Goal: Information Seeking & Learning: Learn about a topic

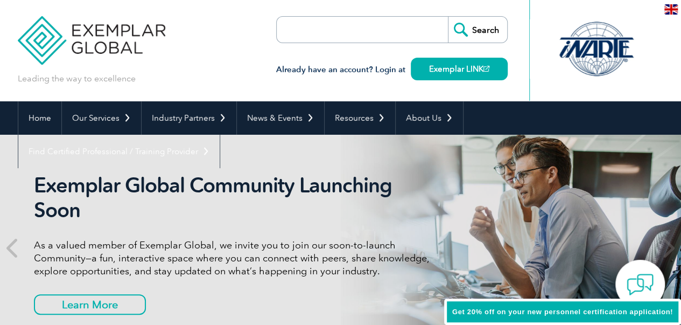
drag, startPoint x: 689, startPoint y: 40, endPoint x: 683, endPoint y: 16, distance: 25.5
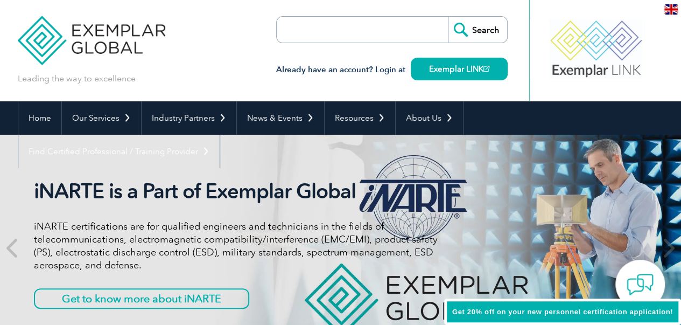
click at [360, 31] on input "search" at bounding box center [338, 30] width 113 height 26
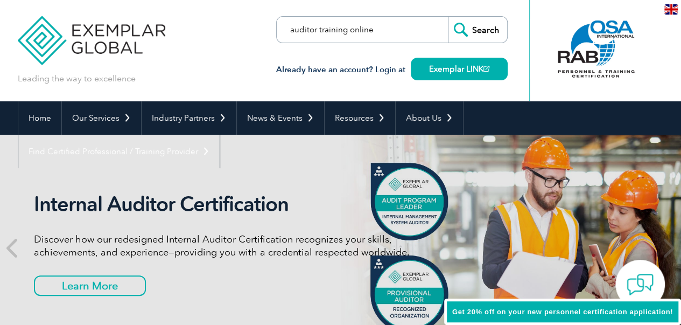
type input "auditor training online"
click at [448, 17] on input "Search" at bounding box center [477, 30] width 59 height 26
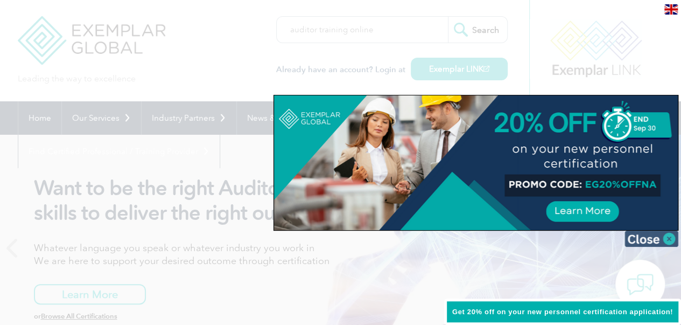
click at [674, 240] on img at bounding box center [652, 239] width 54 height 16
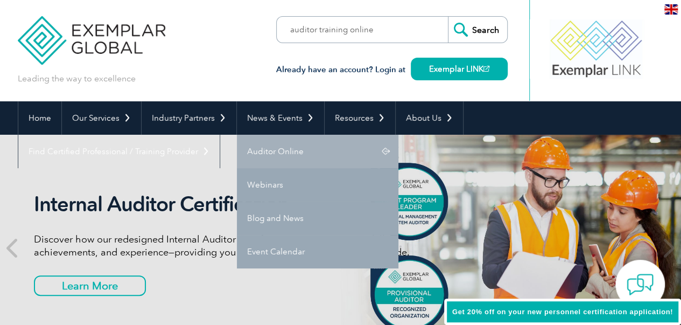
click at [286, 156] on link "Auditor Online" at bounding box center [318, 151] width 162 height 33
